Goal: Find specific page/section: Find specific page/section

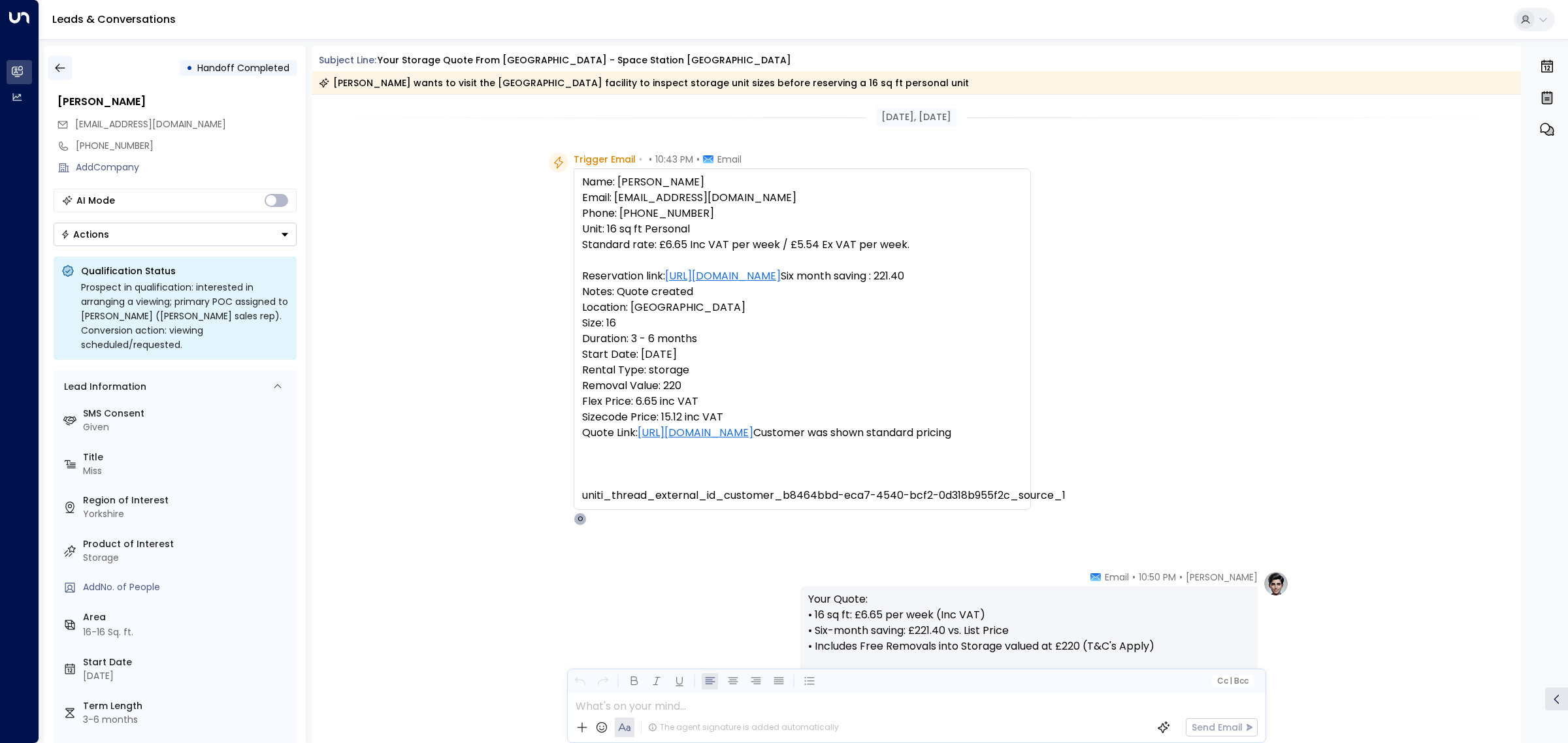
scroll to position [331, 0]
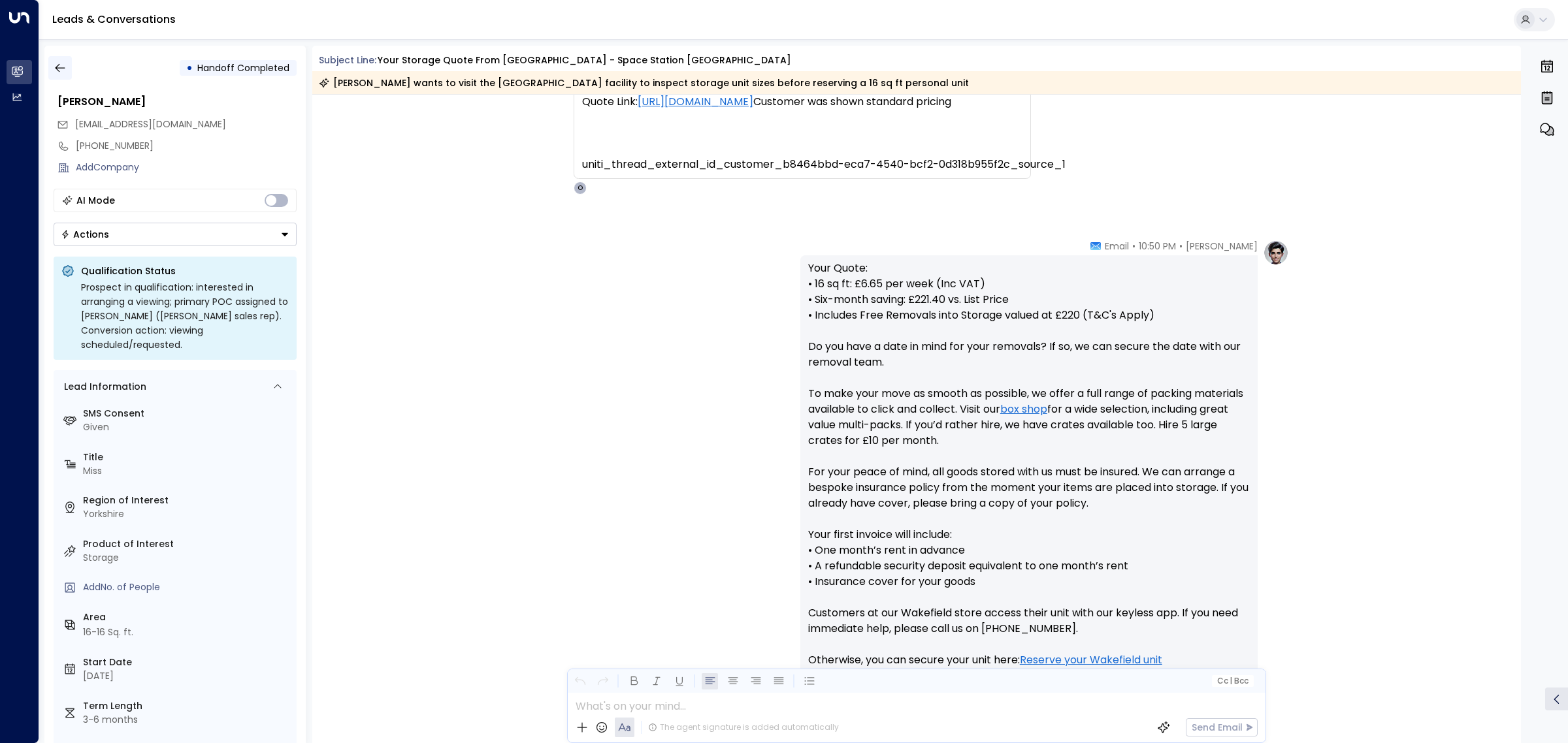
click at [60, 64] on icon "button" at bounding box center [60, 67] width 13 height 13
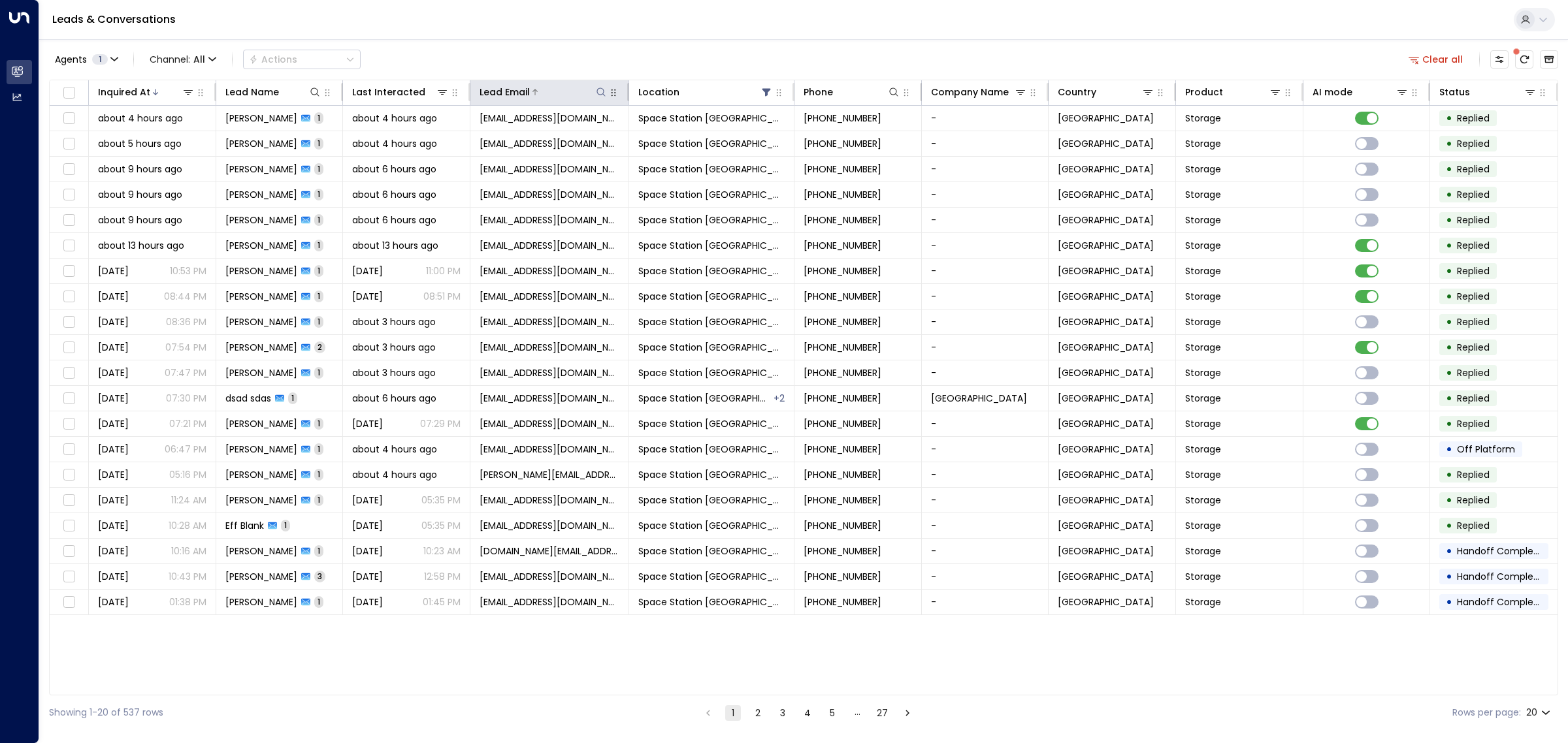
click at [601, 90] on icon at bounding box center [601, 92] width 10 height 10
click at [554, 140] on input "text" at bounding box center [601, 139] width 180 height 24
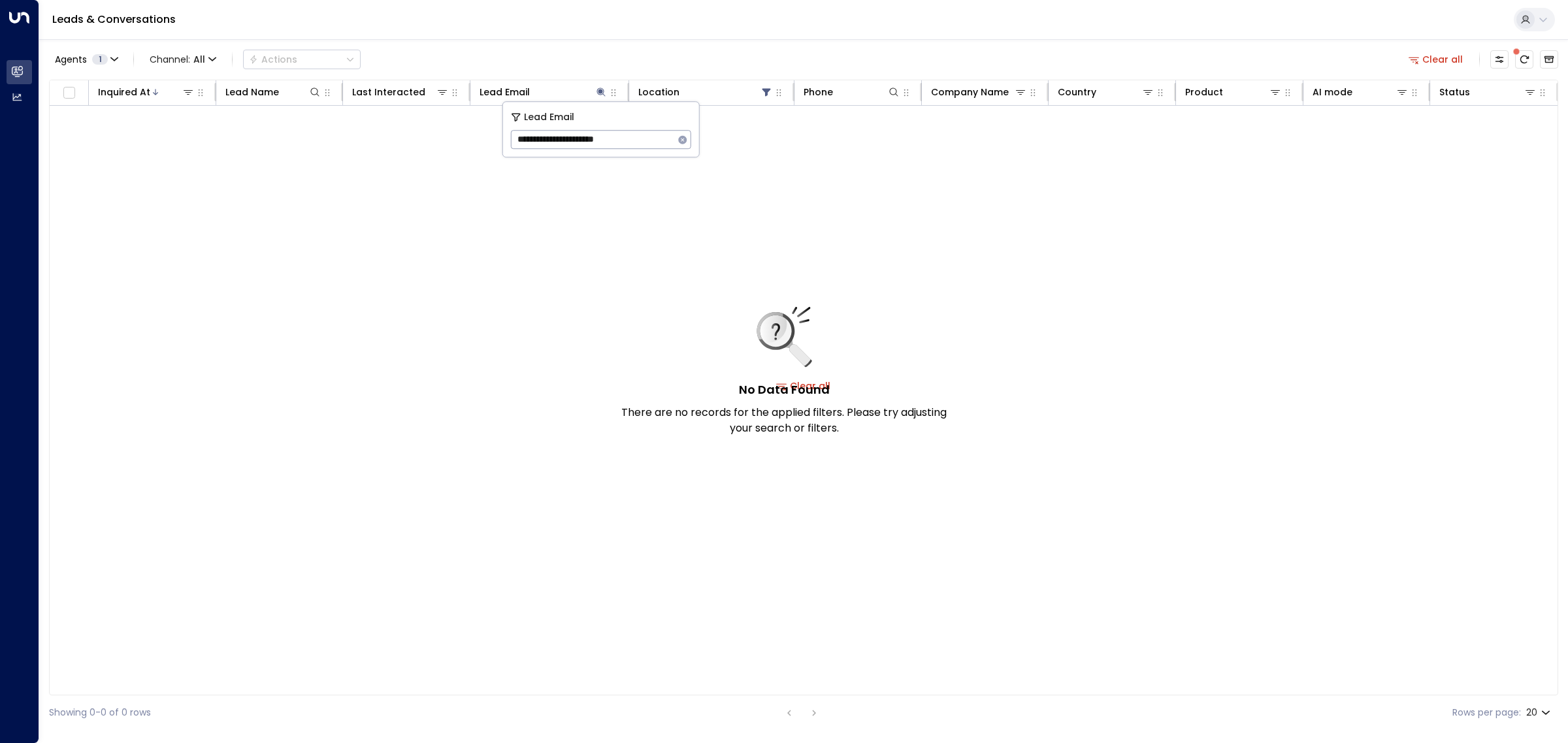
type input "**********"
click at [684, 143] on icon "button" at bounding box center [682, 139] width 9 height 9
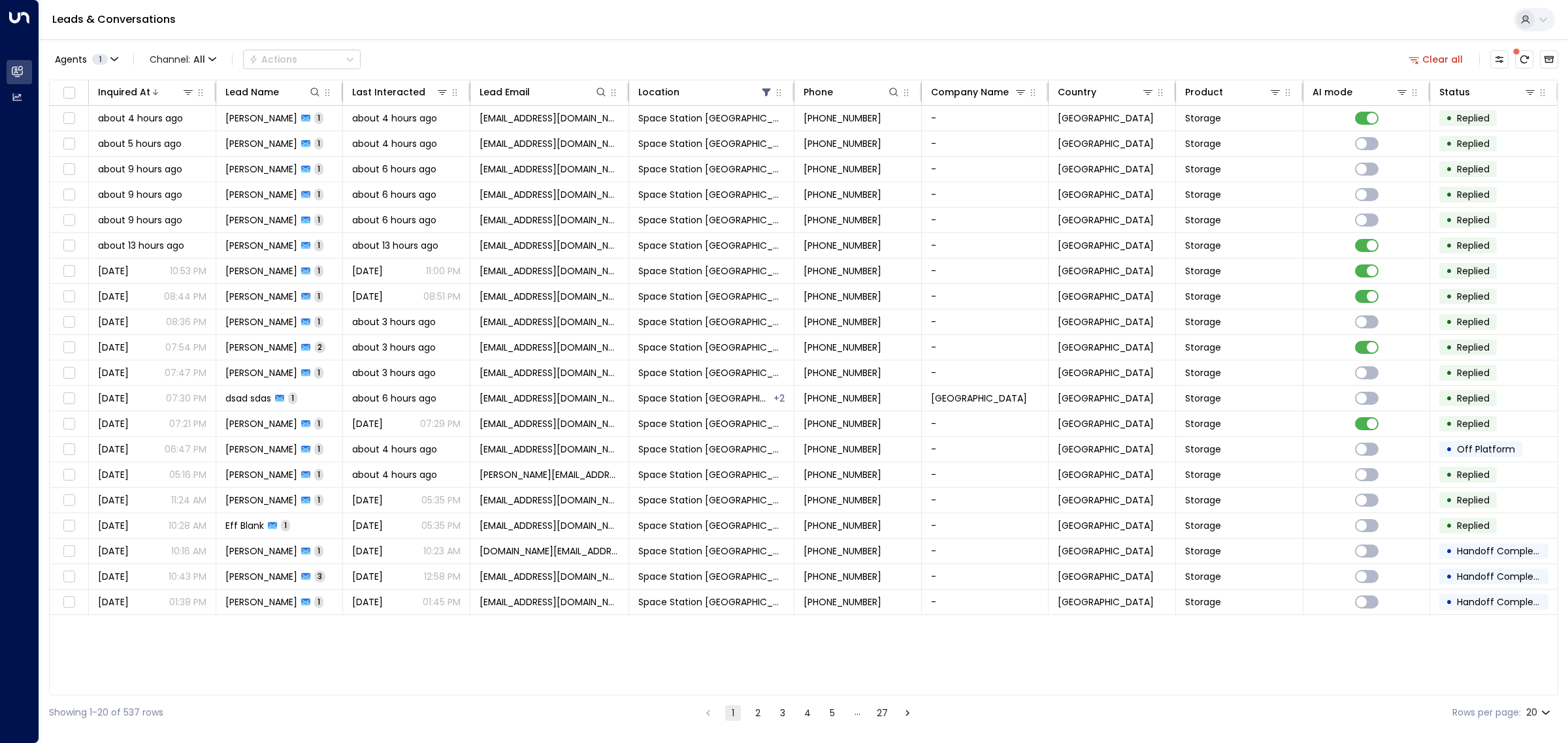
click at [587, 51] on div "Agents 1 Channel: All Actions Clear all" at bounding box center [803, 59] width 1509 height 27
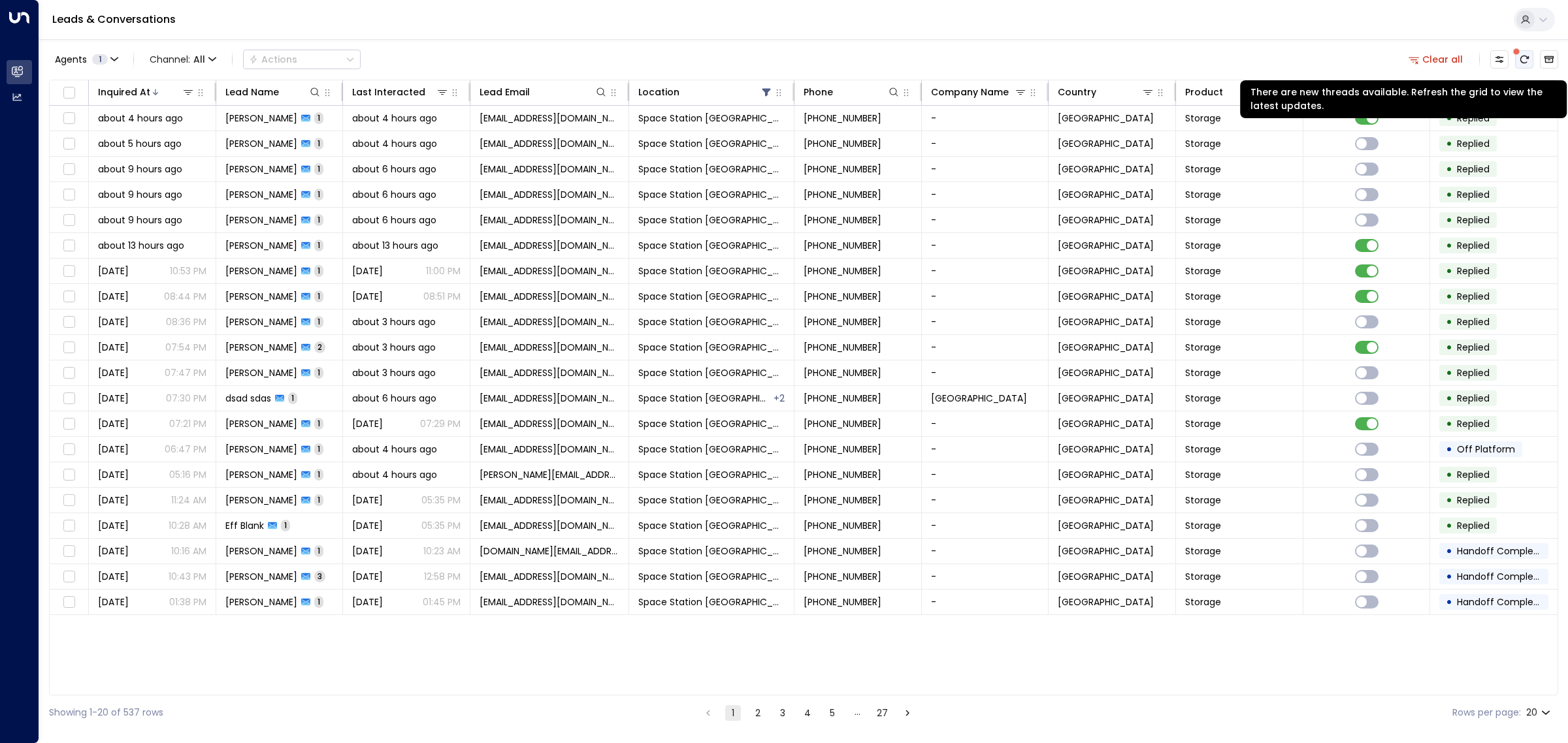
click at [1524, 59] on icon "There are new threads available. Refresh the grid to view the latest updates." at bounding box center [1523, 59] width 10 height 10
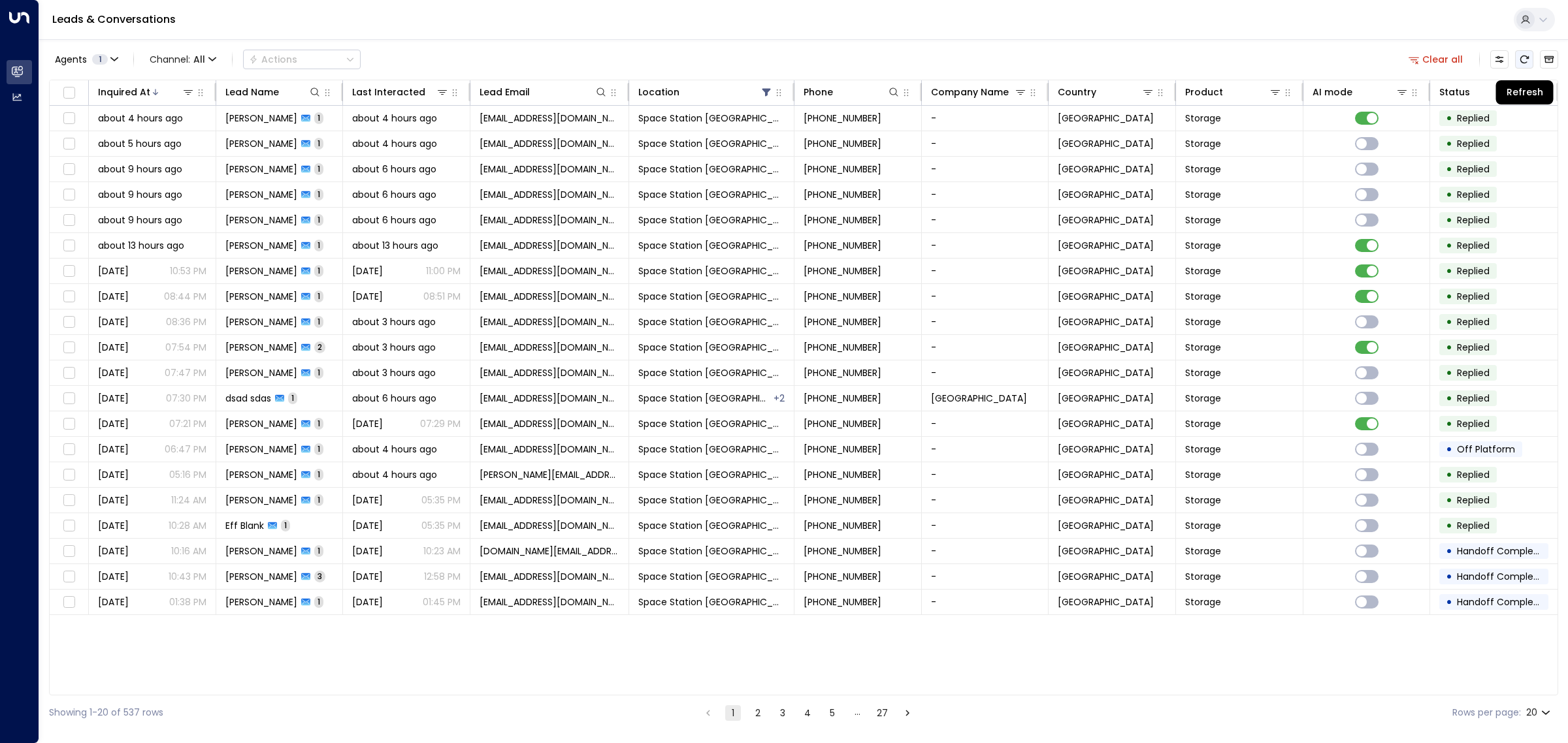
click at [1522, 60] on icon "Refresh" at bounding box center [1523, 59] width 10 height 10
click at [886, 54] on div "Agents 1 Channel: All Actions Clear all" at bounding box center [803, 59] width 1509 height 27
